Goal: Information Seeking & Learning: Learn about a topic

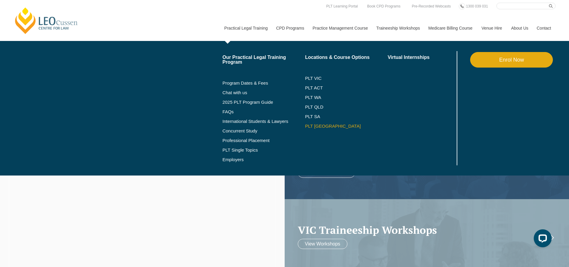
click at [317, 125] on link "PLT [GEOGRAPHIC_DATA]" at bounding box center [346, 126] width 83 height 5
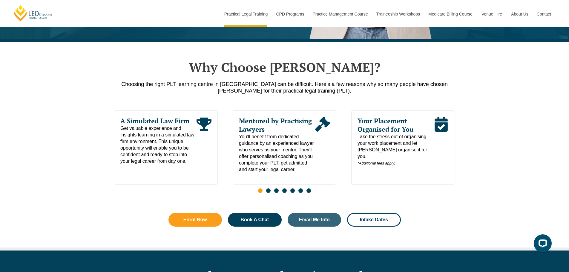
scroll to position [269, 0]
